Goal: Find specific page/section: Find specific page/section

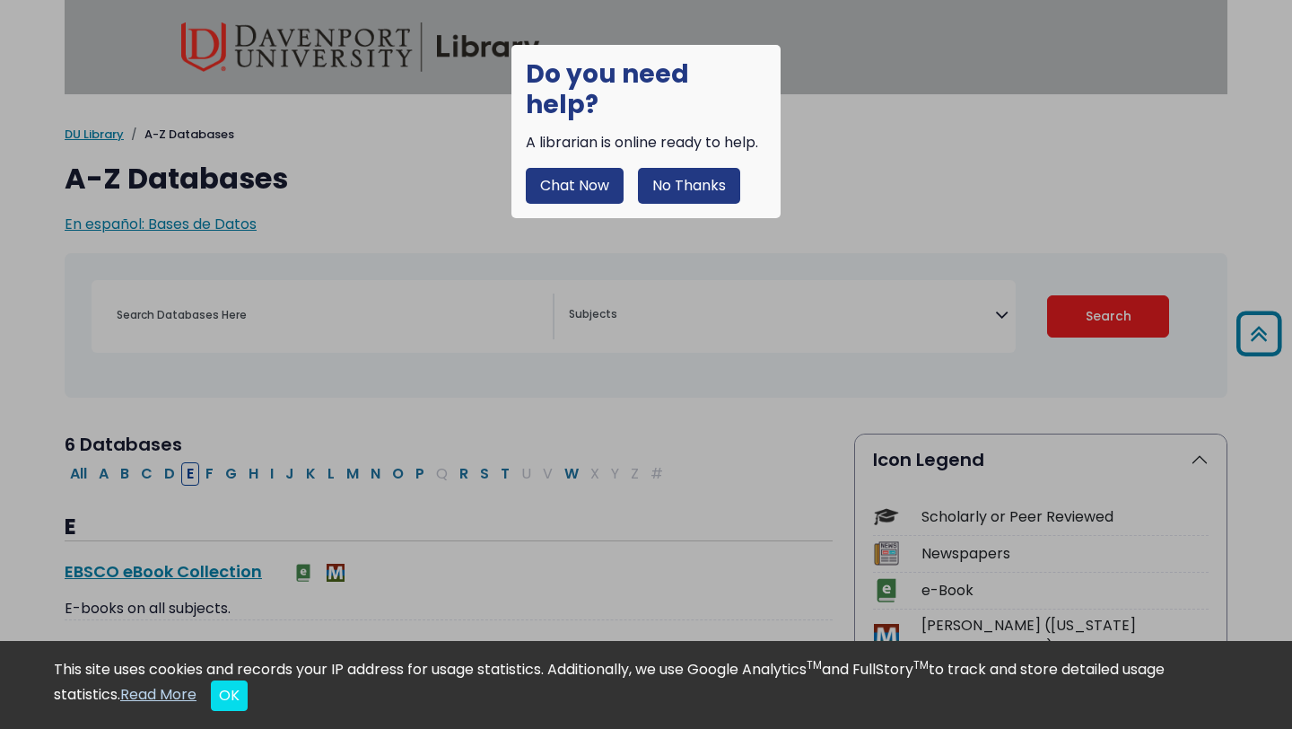
scroll to position [292, 0]
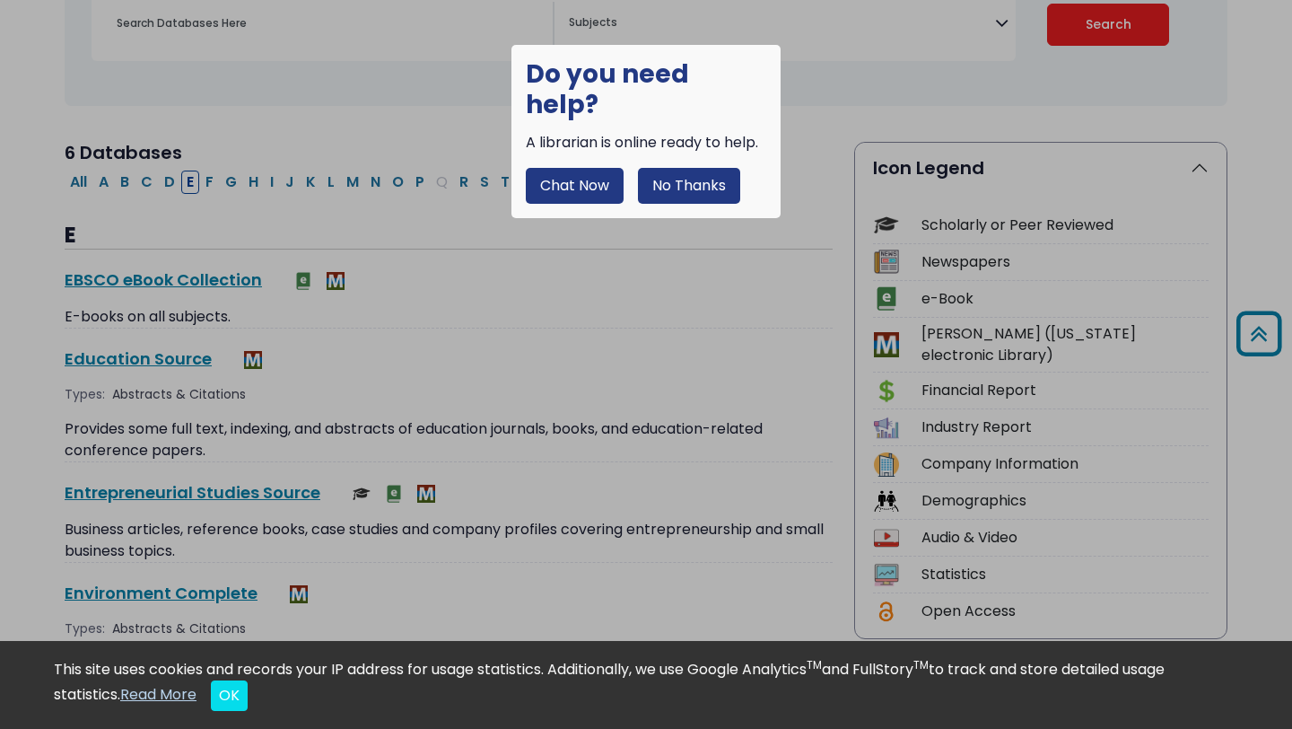
click at [697, 168] on button "No Thanks" at bounding box center [689, 186] width 102 height 36
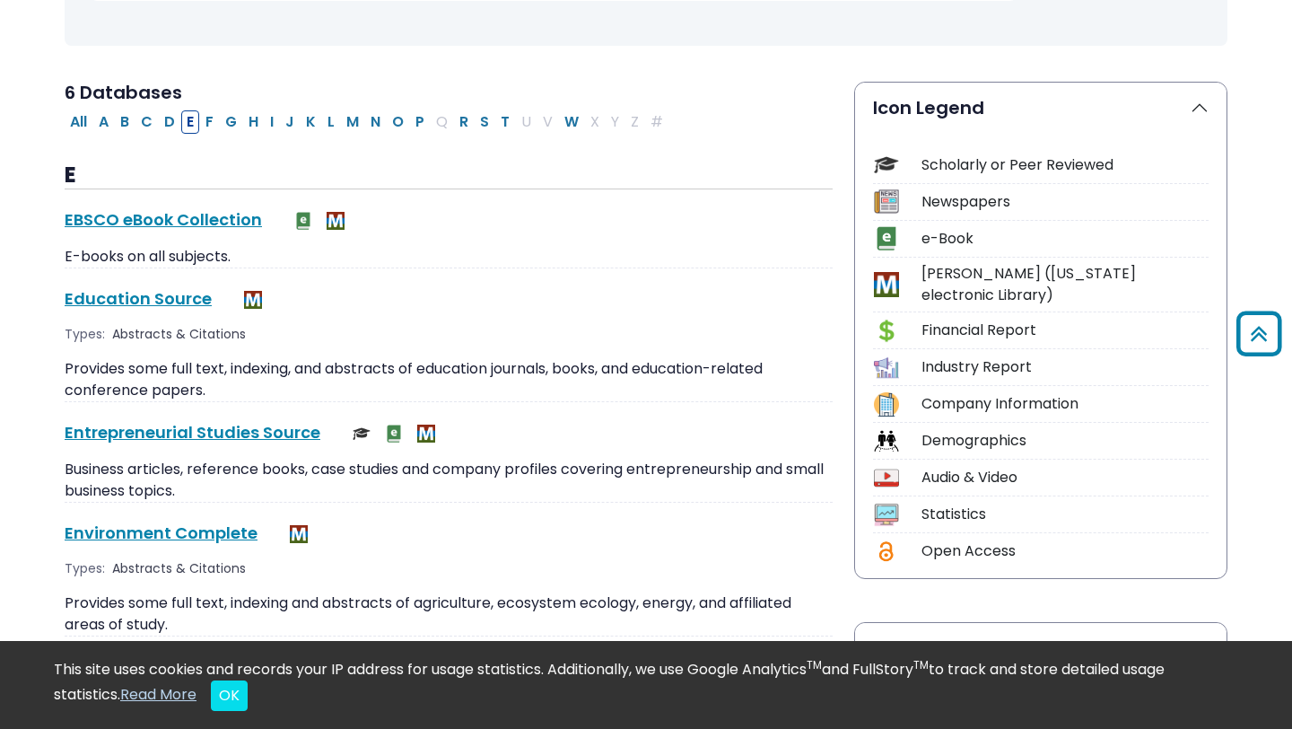
scroll to position [362, 0]
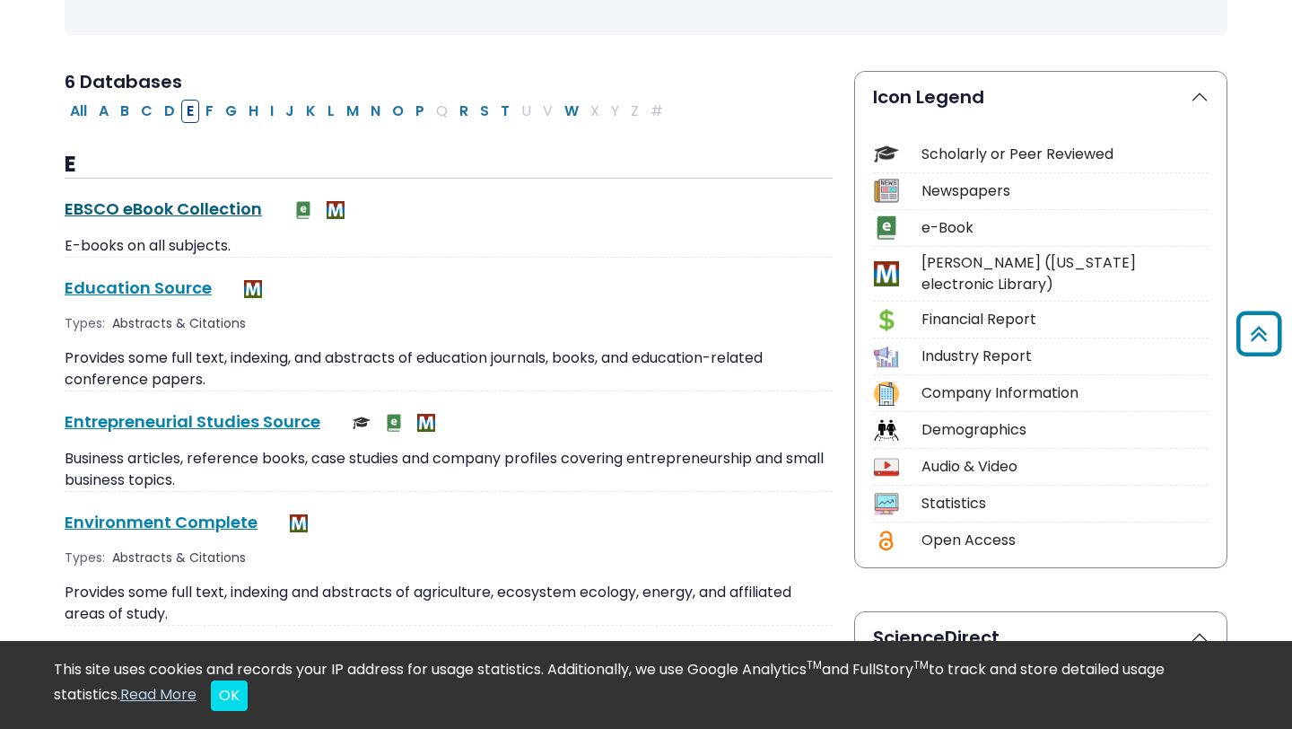
click at [192, 205] on link "EBSCO eBook Collection This link opens in a new window" at bounding box center [163, 208] width 197 height 22
click at [150, 109] on button "C" at bounding box center [146, 111] width 22 height 23
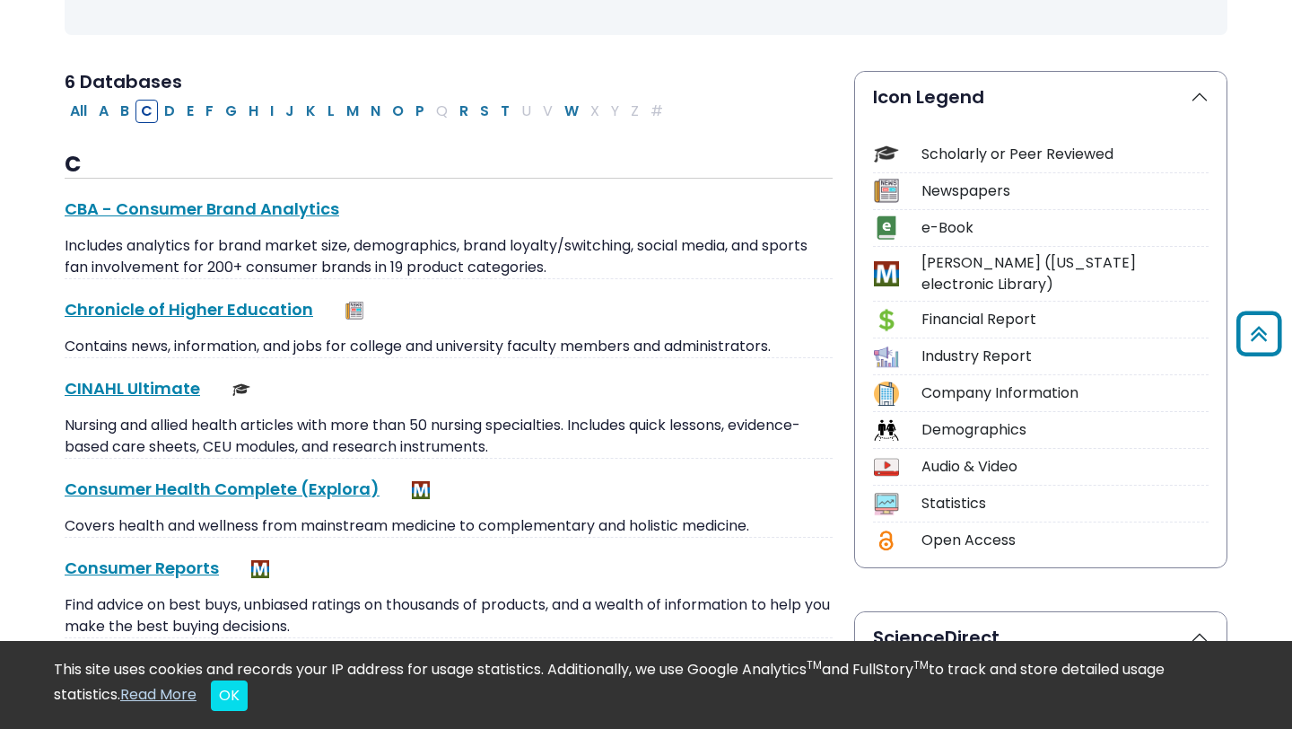
scroll to position [450, 0]
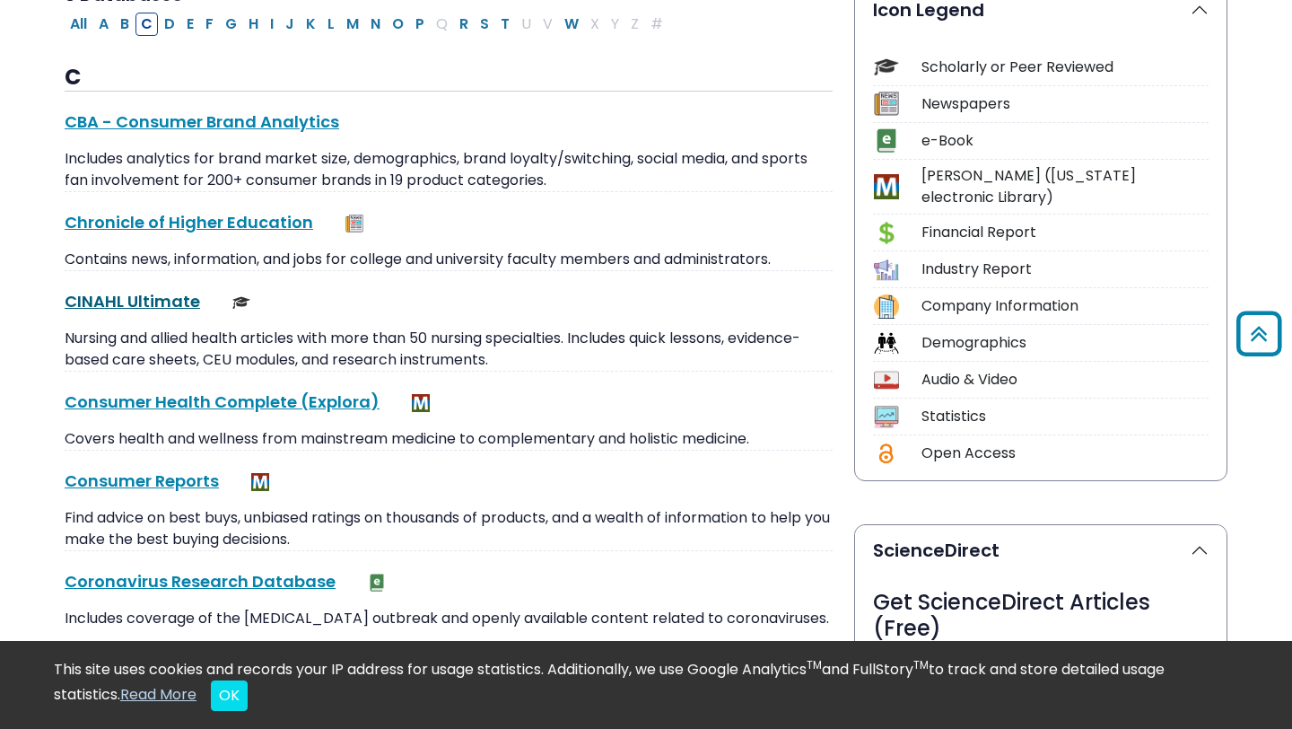
click at [170, 303] on link "CINAHL Ultimate This link opens in a new window" at bounding box center [132, 301] width 135 height 22
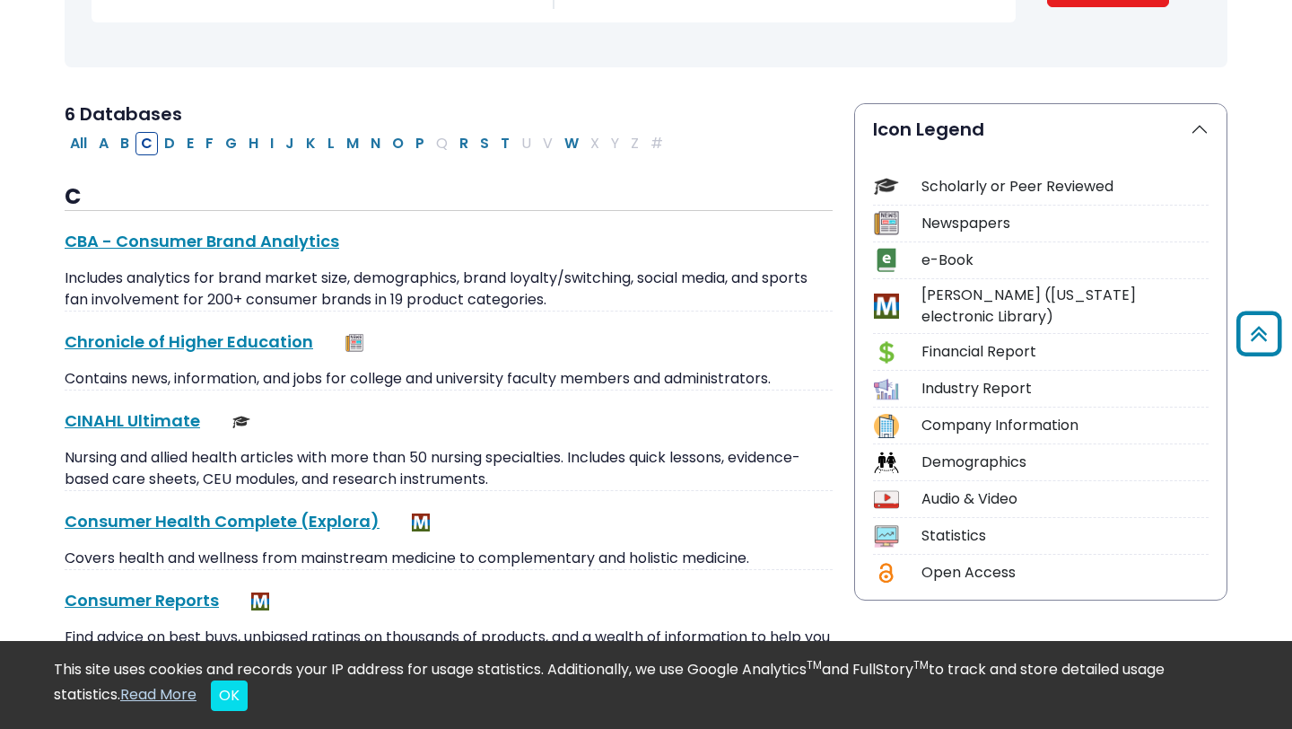
scroll to position [333, 0]
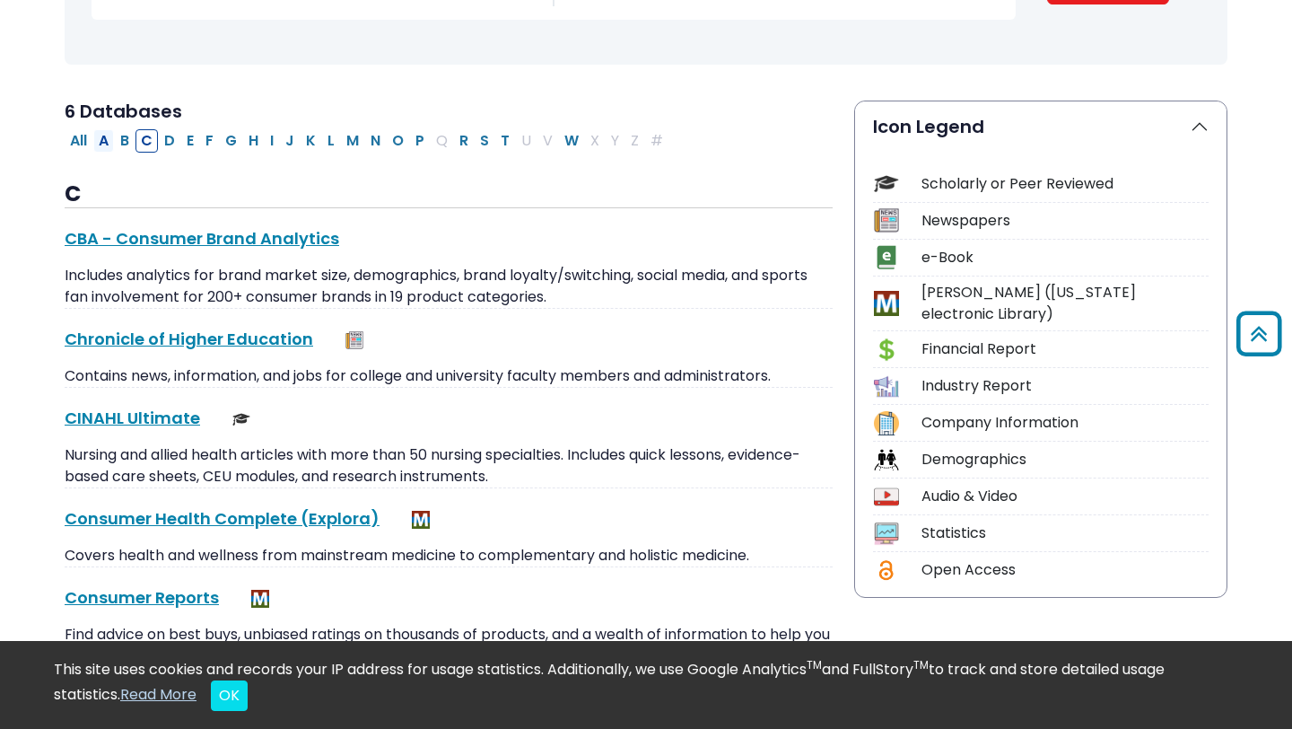
click at [104, 138] on button "A" at bounding box center [103, 140] width 21 height 23
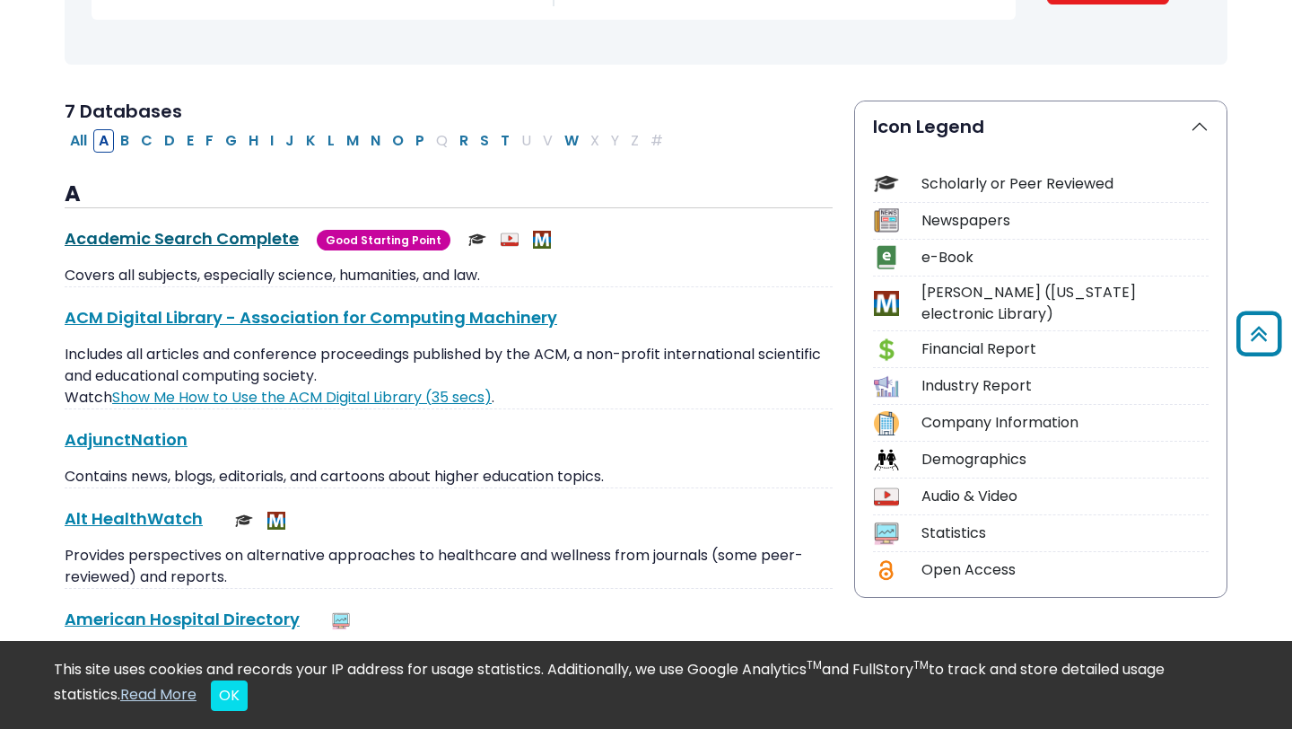
click at [185, 228] on link "Academic Search Complete This link opens in a new window" at bounding box center [182, 238] width 234 height 22
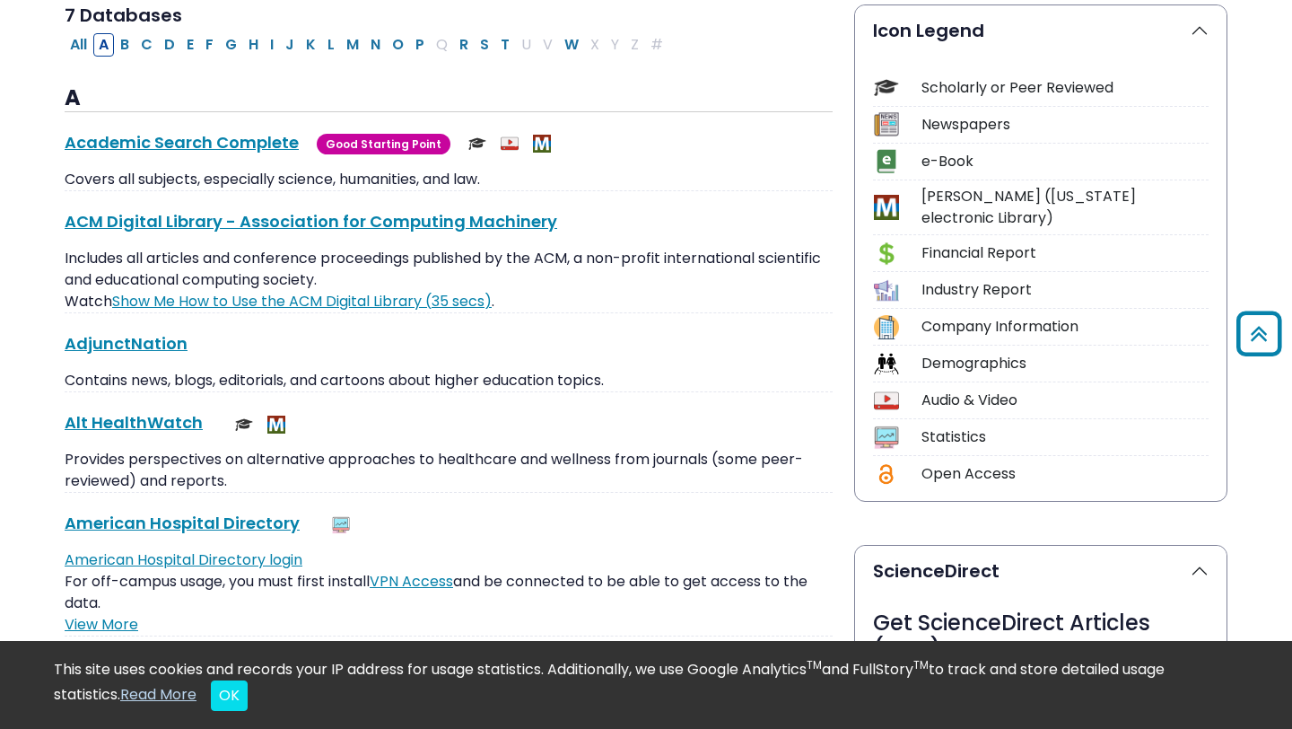
scroll to position [426, 0]
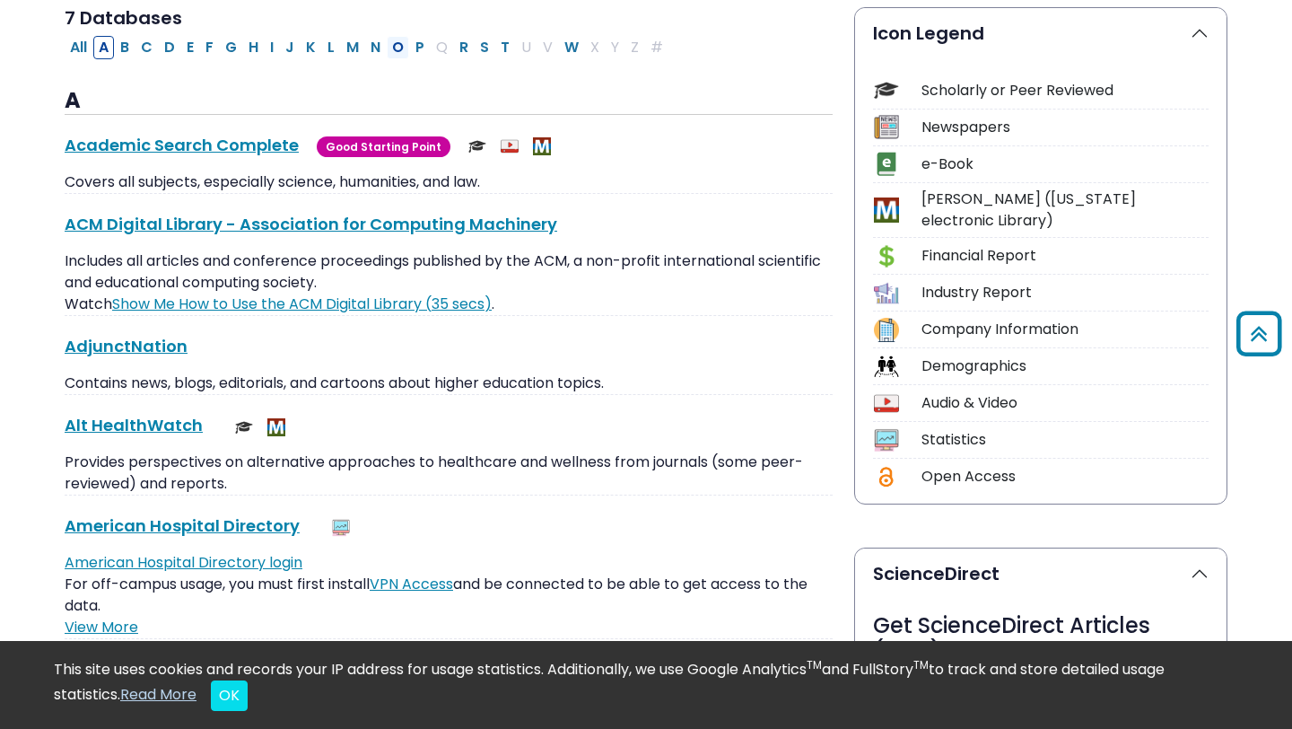
click at [400, 41] on button "O" at bounding box center [398, 47] width 22 height 23
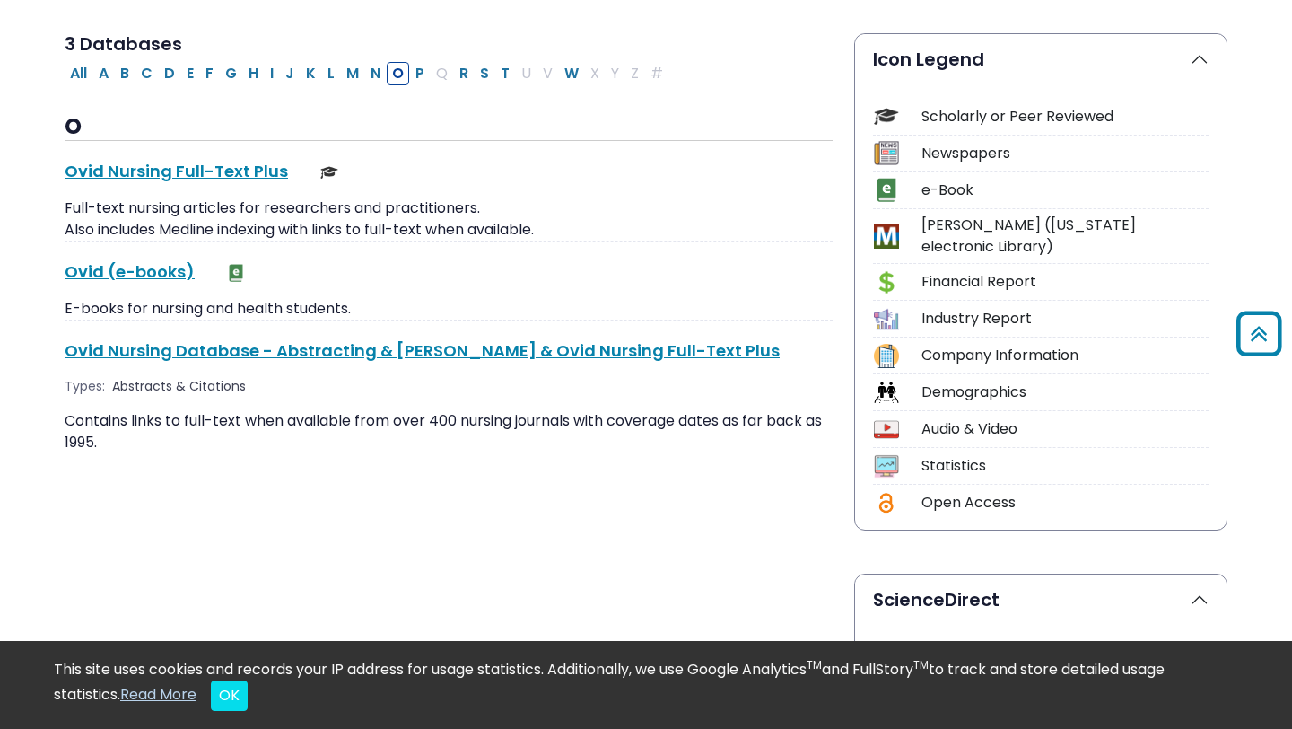
scroll to position [401, 0]
click at [292, 68] on button "J" at bounding box center [290, 72] width 20 height 23
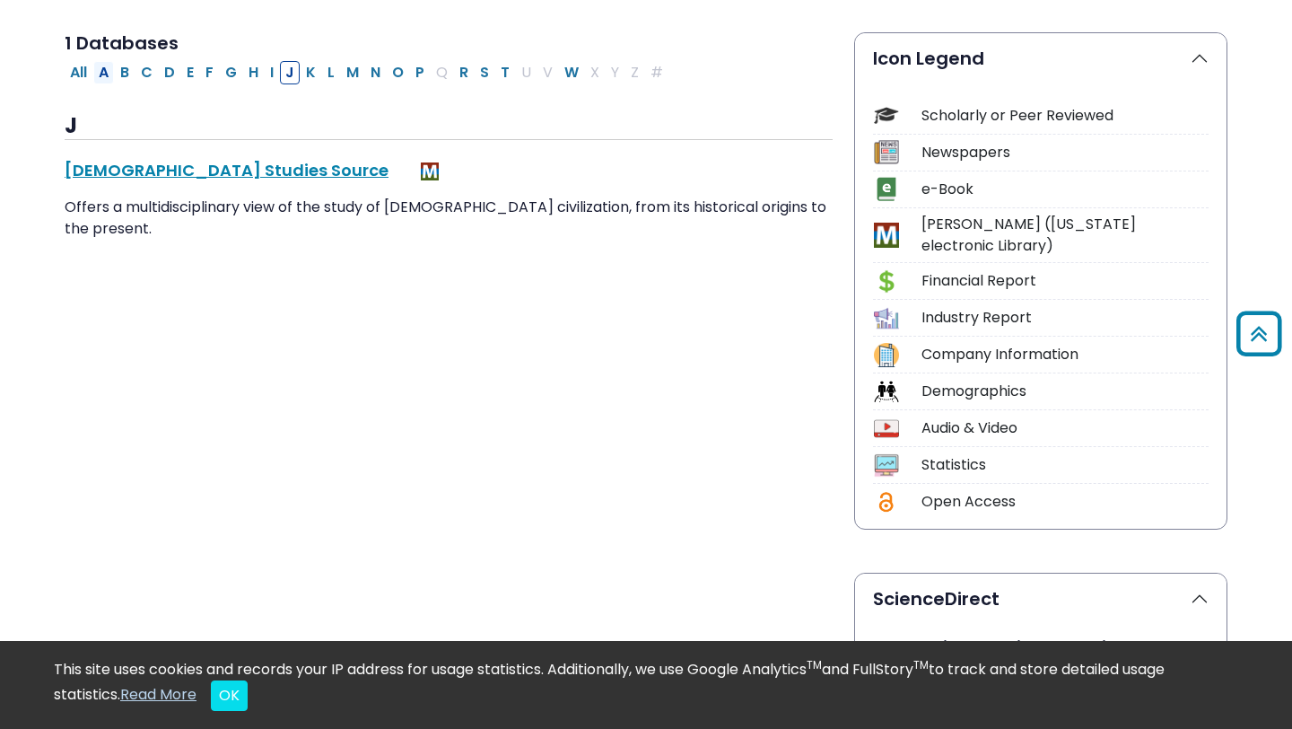
click at [108, 71] on button "A" at bounding box center [103, 72] width 21 height 23
select select "Database Subject Filter"
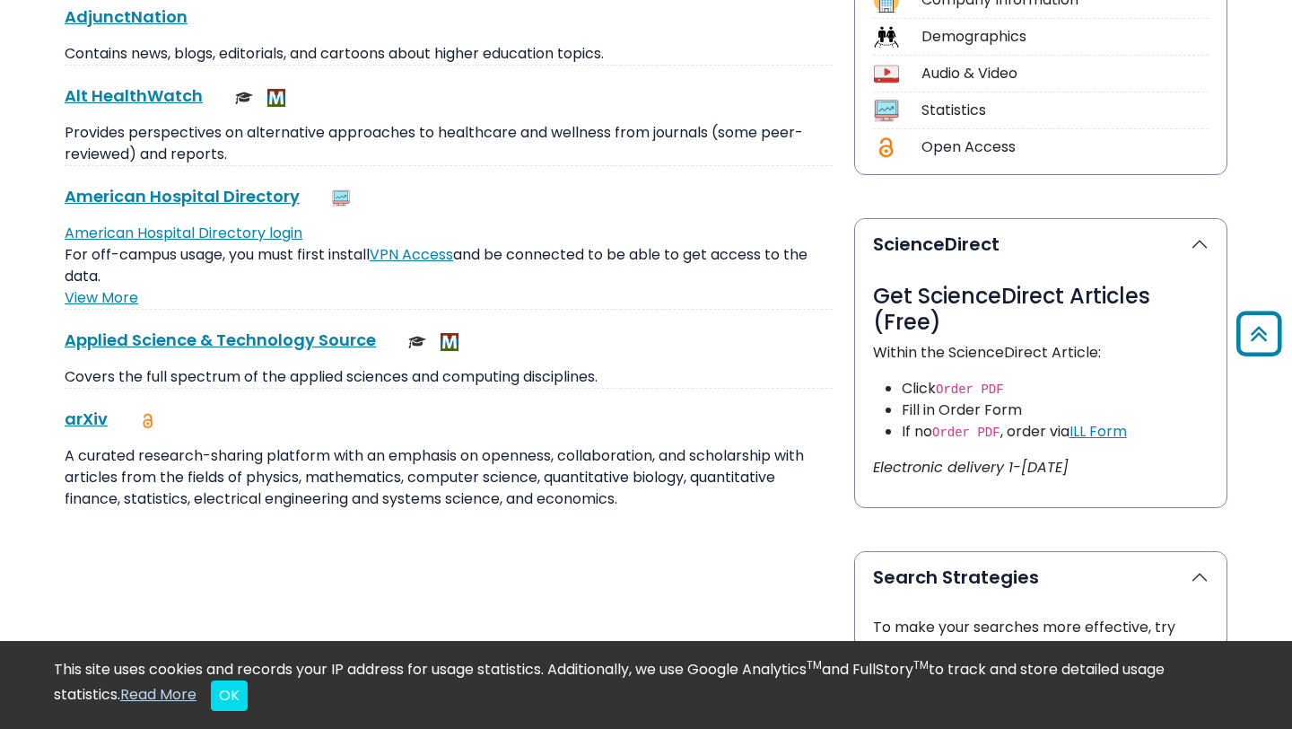
scroll to position [772, 0]
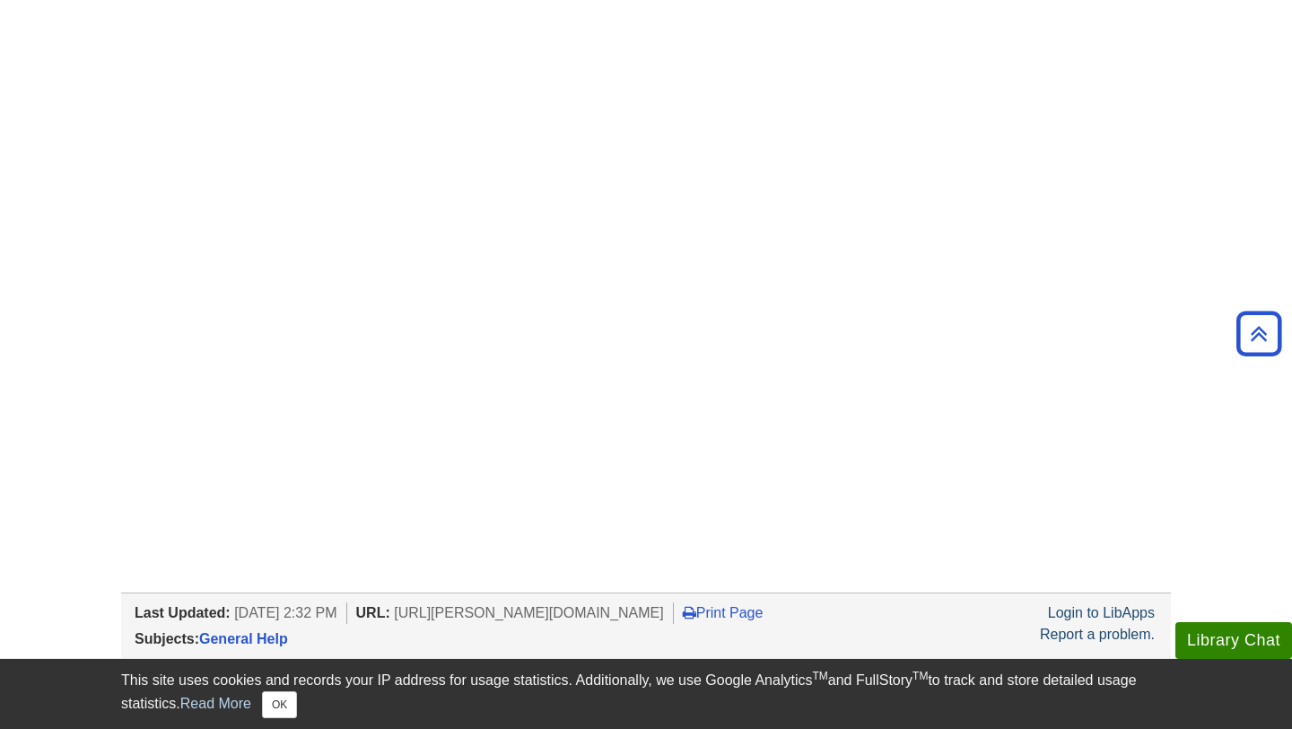
scroll to position [295, 0]
